Goal: Find specific page/section: Find specific page/section

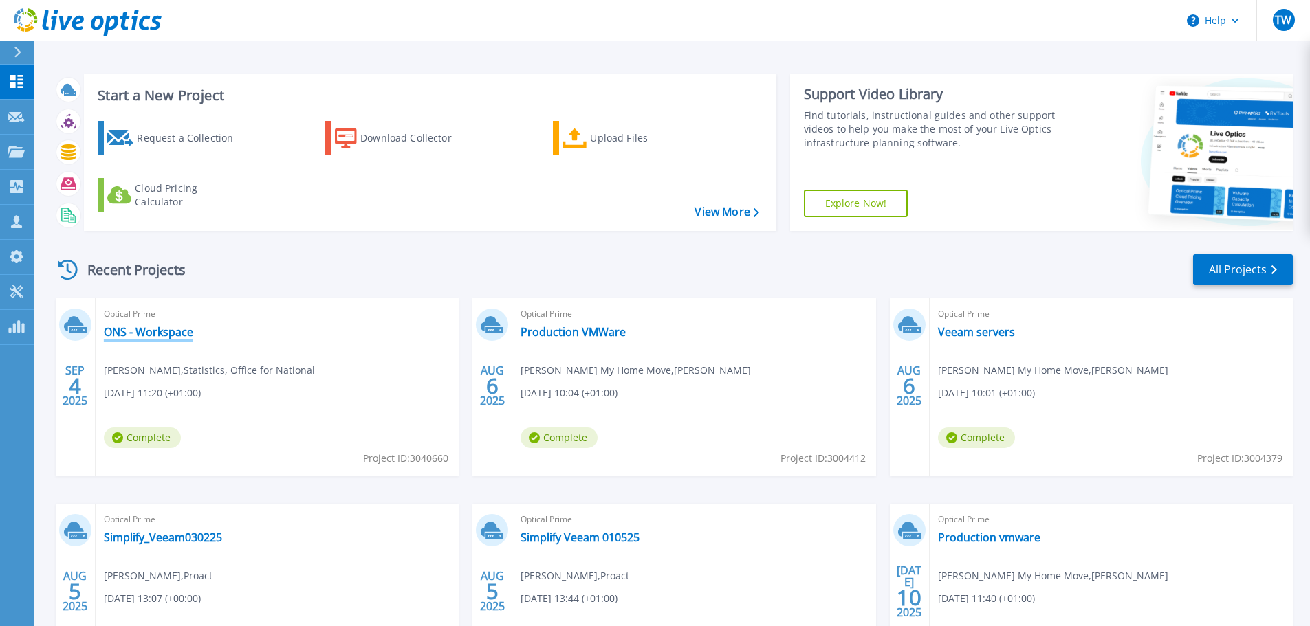
click at [157, 332] on link "ONS - Workspace" at bounding box center [148, 332] width 89 height 14
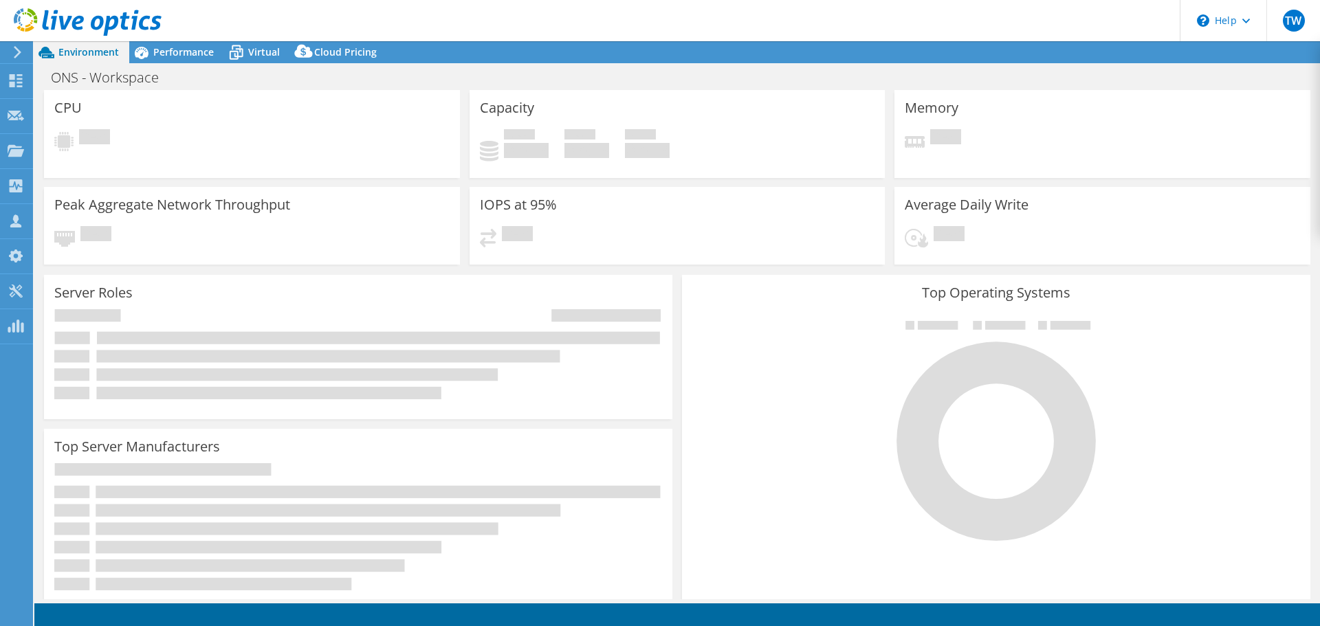
select select "EULondon"
select select "GBP"
